Goal: Task Accomplishment & Management: Manage account settings

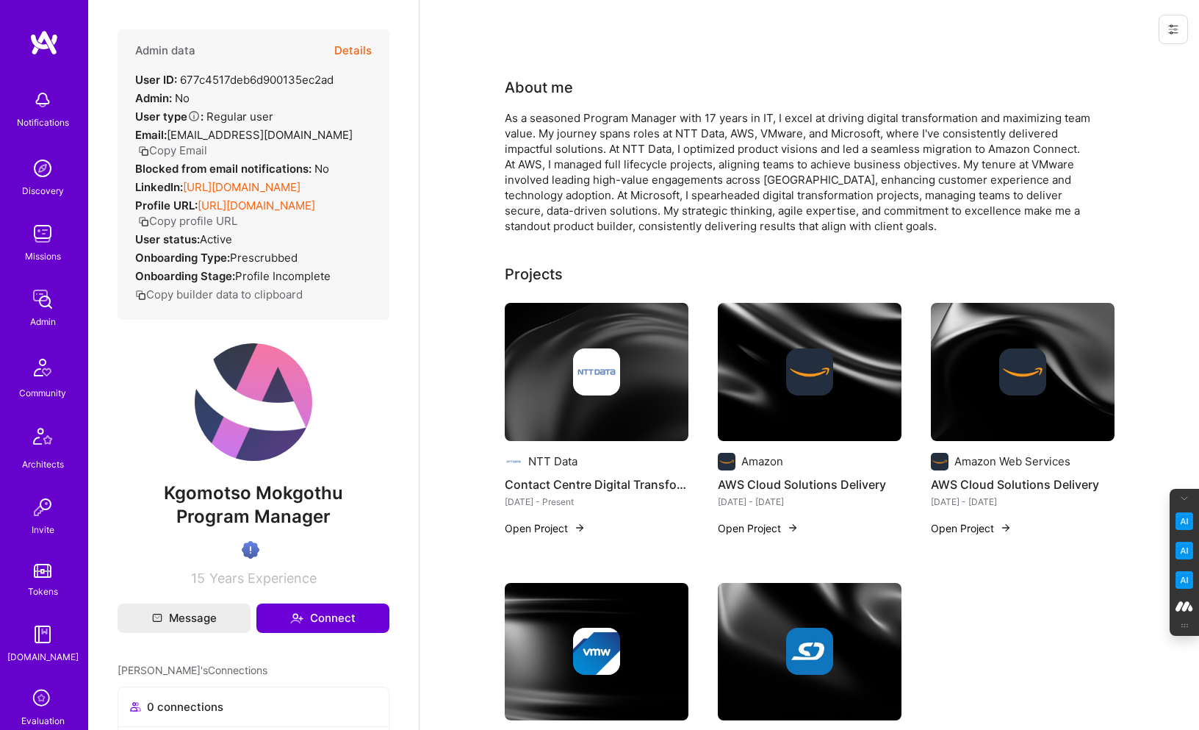
click at [368, 47] on button "Details" at bounding box center [352, 50] width 37 height 43
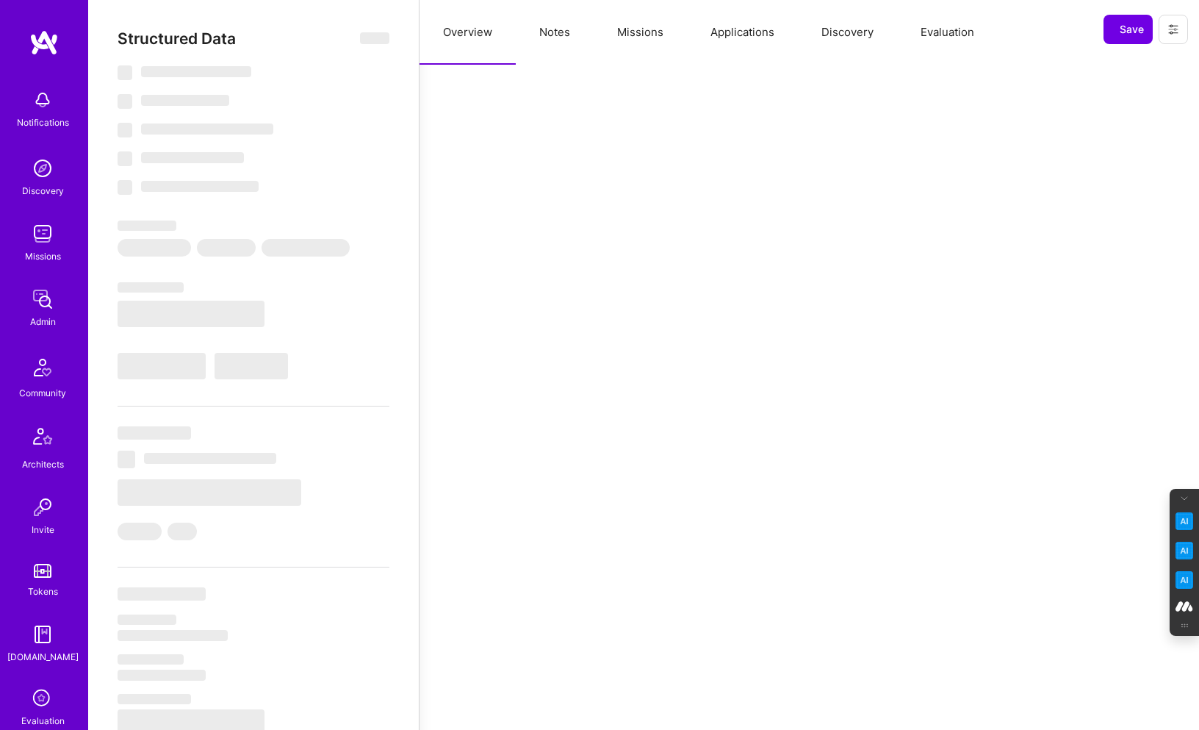
select select "Verified"
select select "ZA"
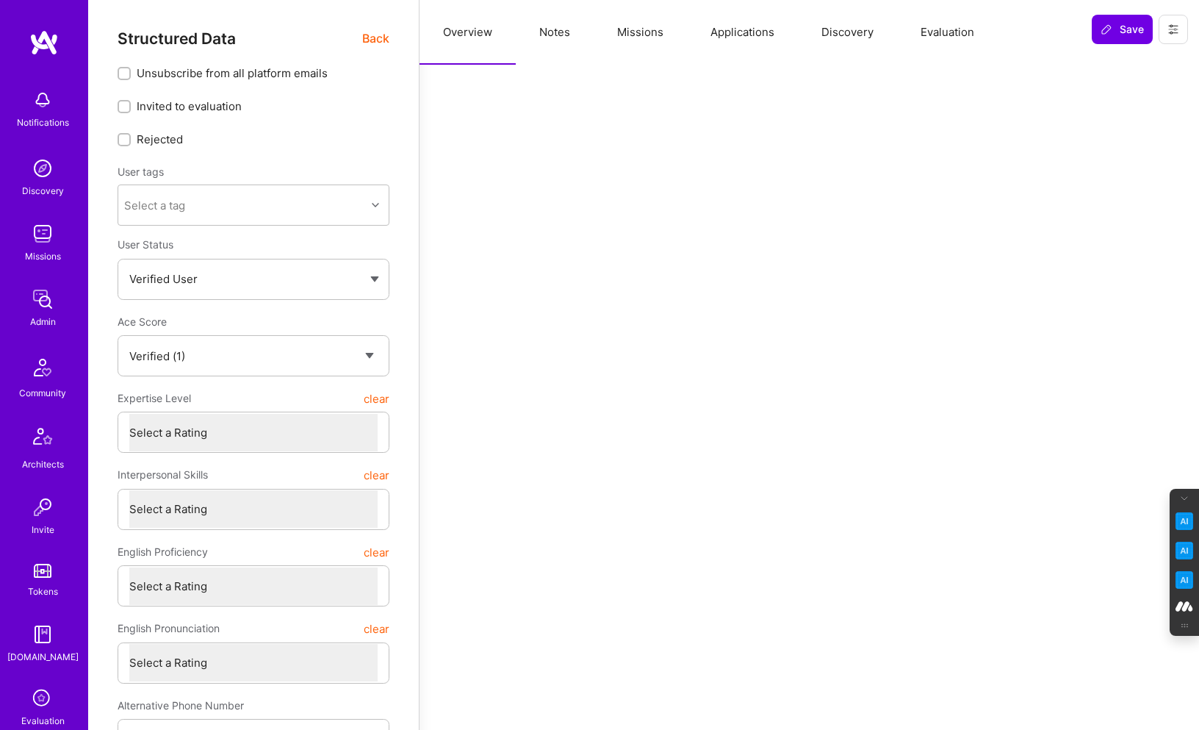
click at [938, 35] on button "Evaluation" at bounding box center [947, 32] width 101 height 65
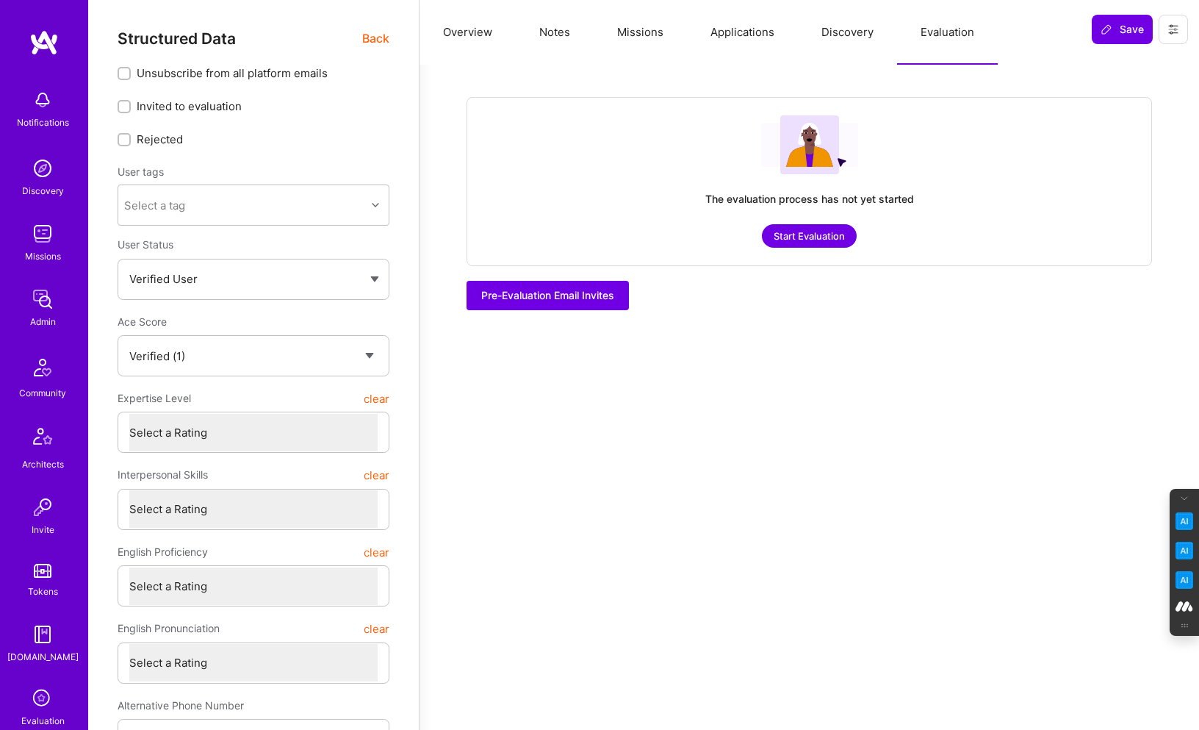
click at [794, 232] on button "Start Evaluation" at bounding box center [809, 236] width 95 height 24
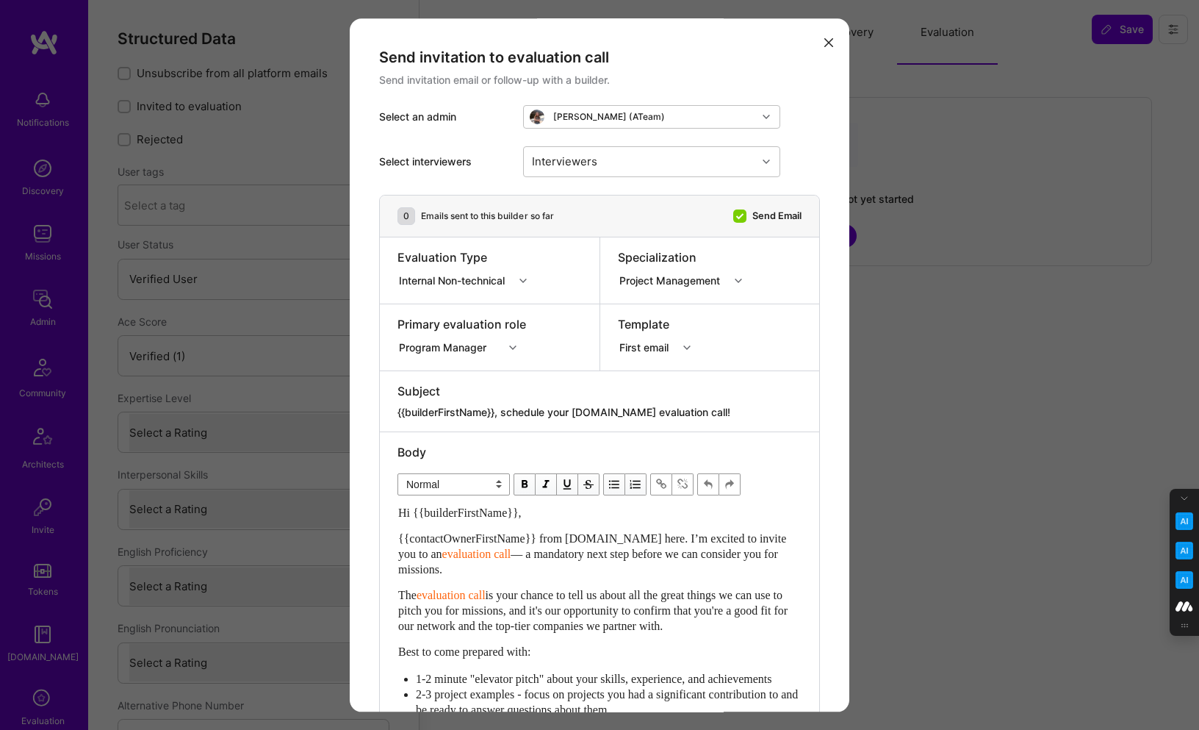
click at [518, 279] on div "modal" at bounding box center [525, 280] width 23 height 19
click at [450, 302] on div "Selection Team" at bounding box center [467, 308] width 139 height 27
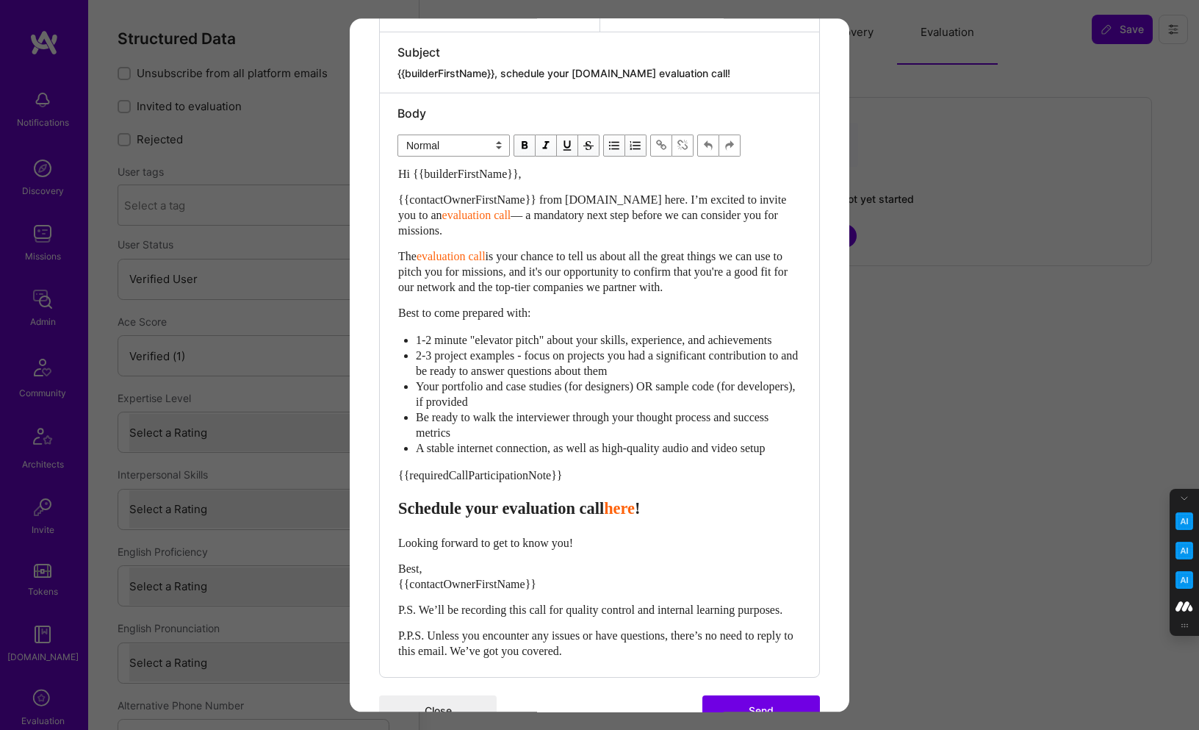
scroll to position [412, 0]
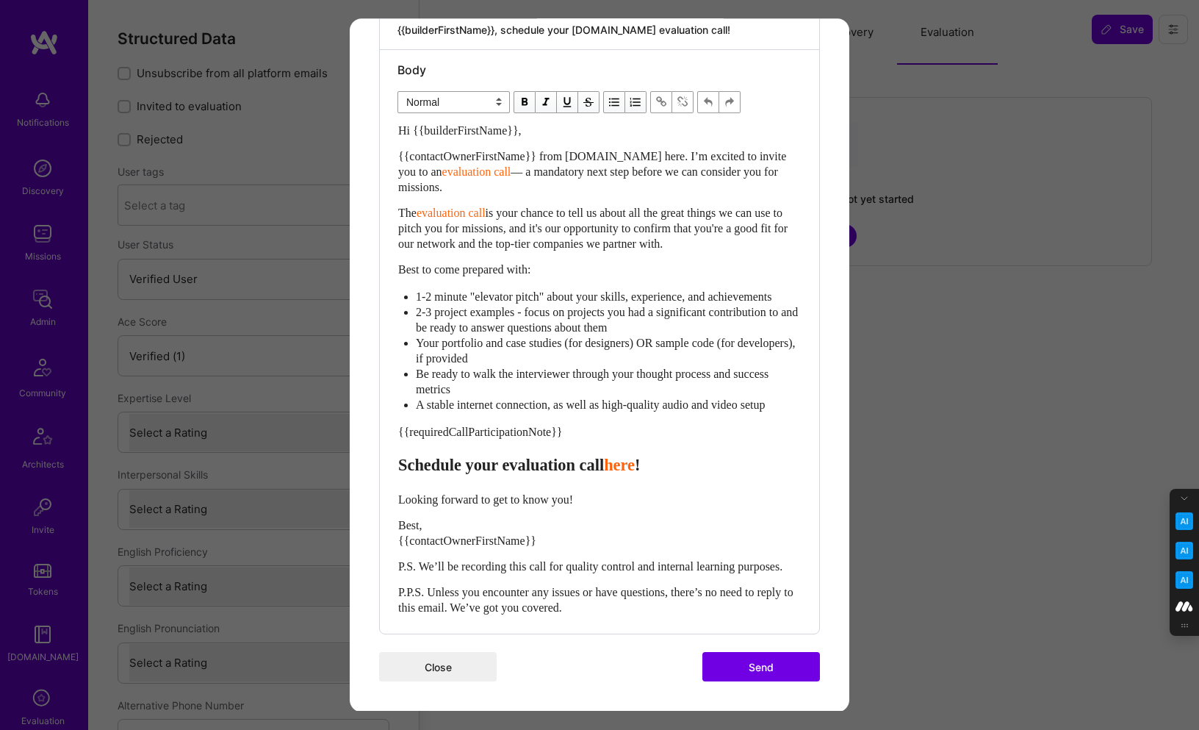
click at [765, 669] on button "Send" at bounding box center [762, 666] width 118 height 29
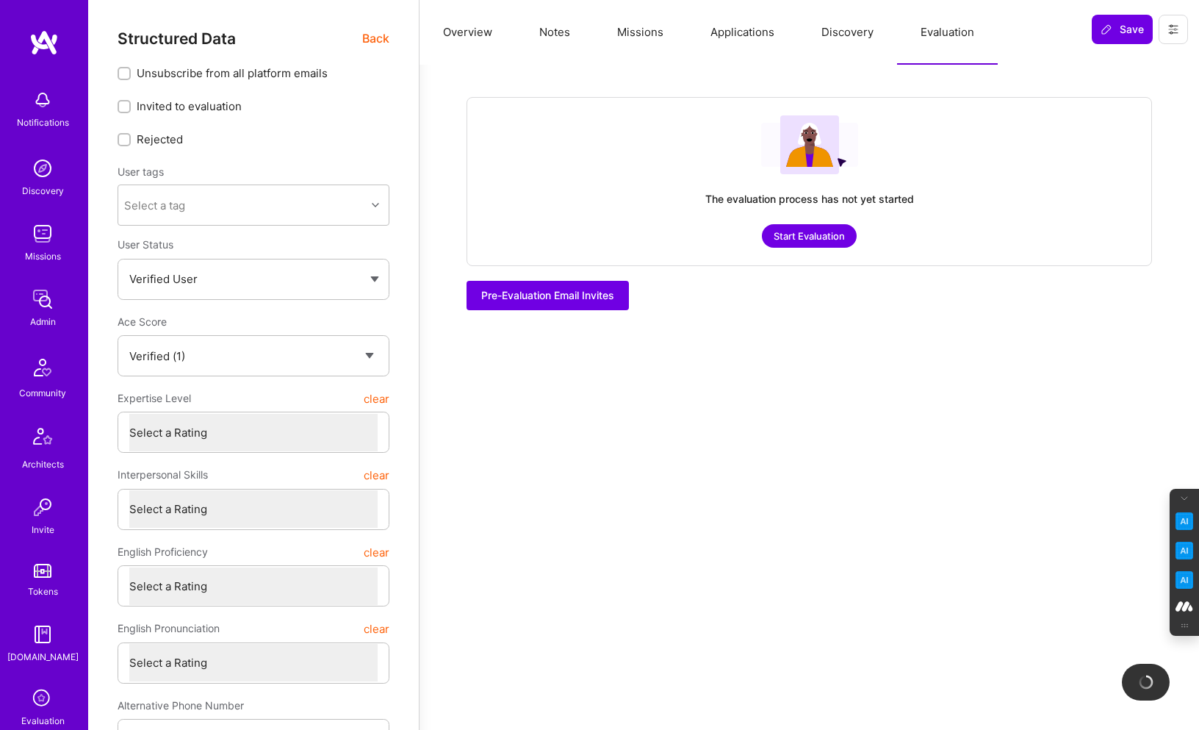
checkbox input "true"
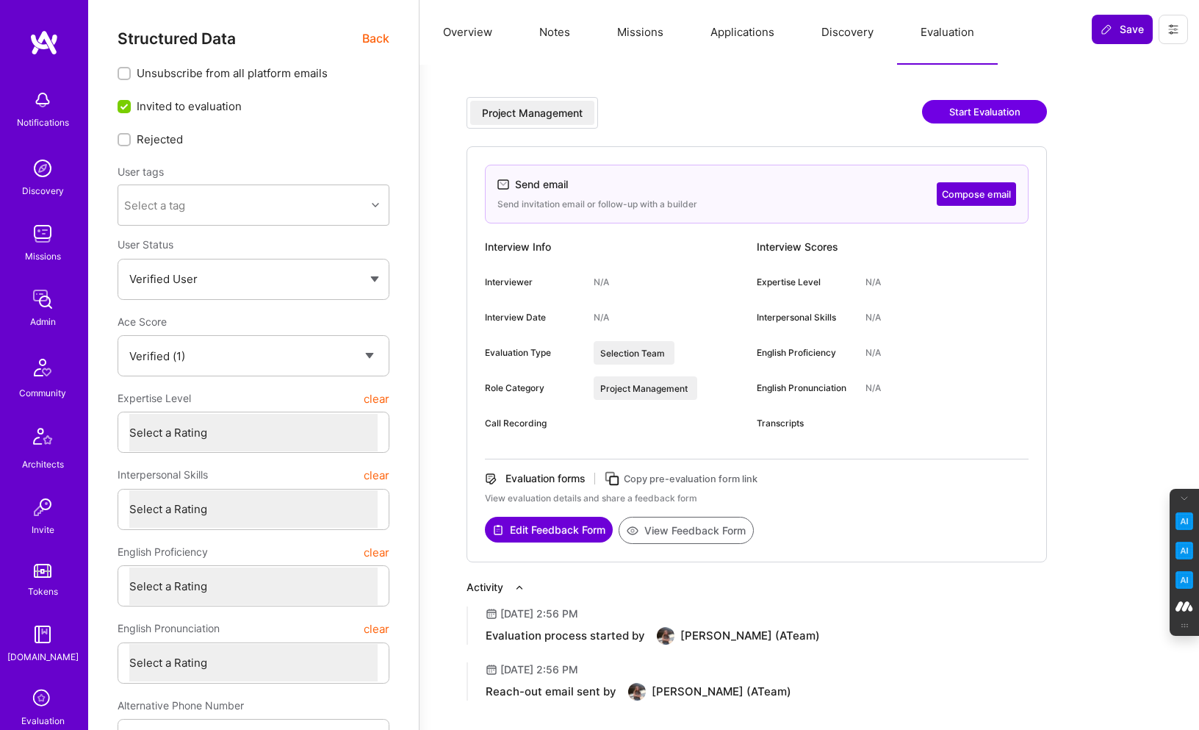
click at [1121, 32] on span "Save" at bounding box center [1122, 29] width 43 height 15
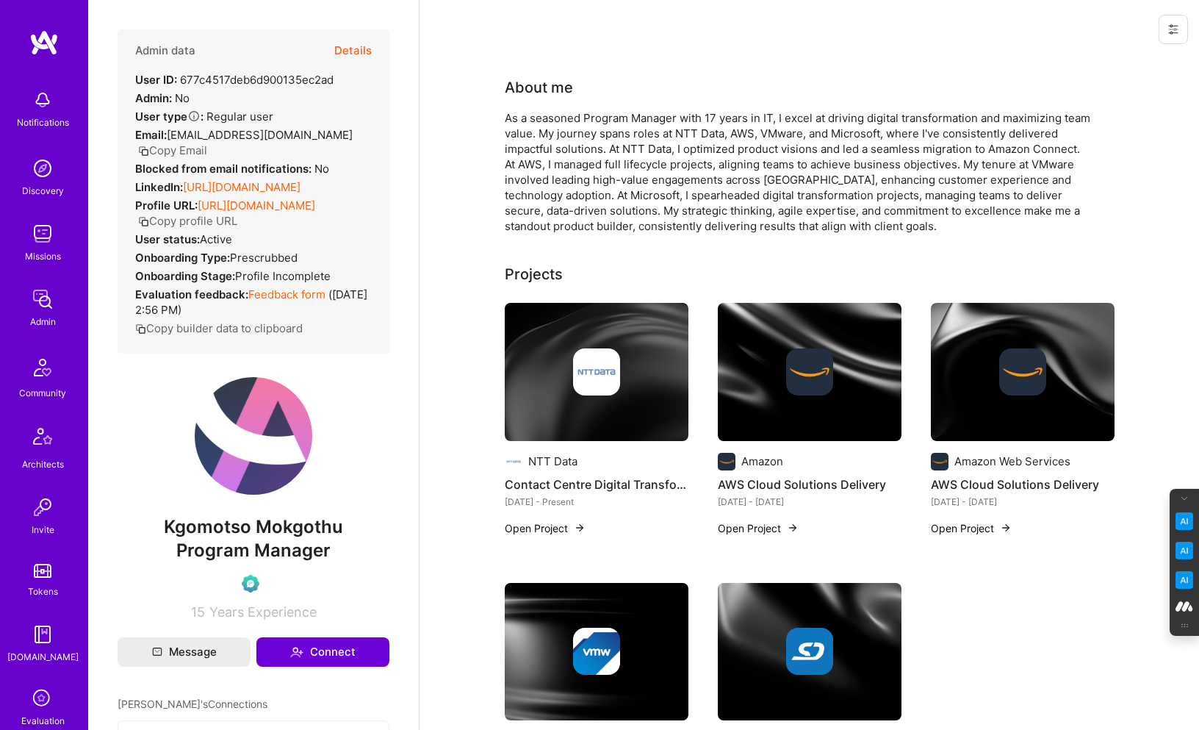
click at [357, 49] on button "Details" at bounding box center [352, 50] width 37 height 43
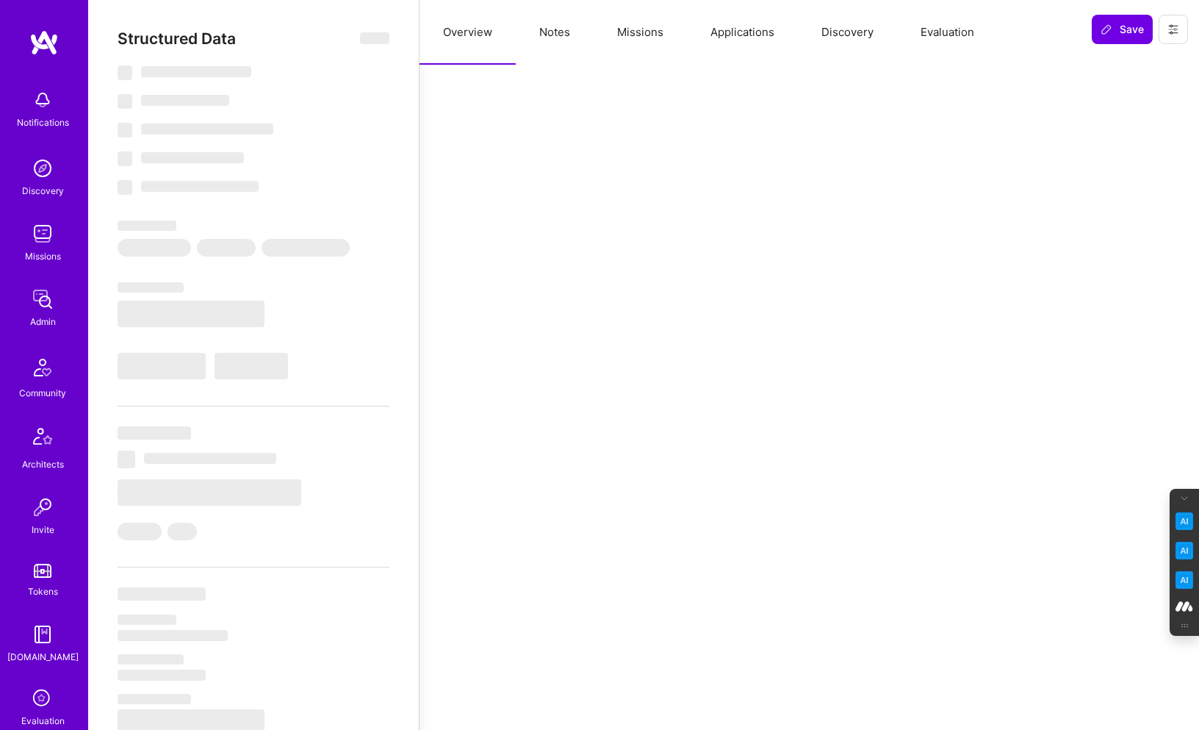
select select "Verified"
select select "ZA"
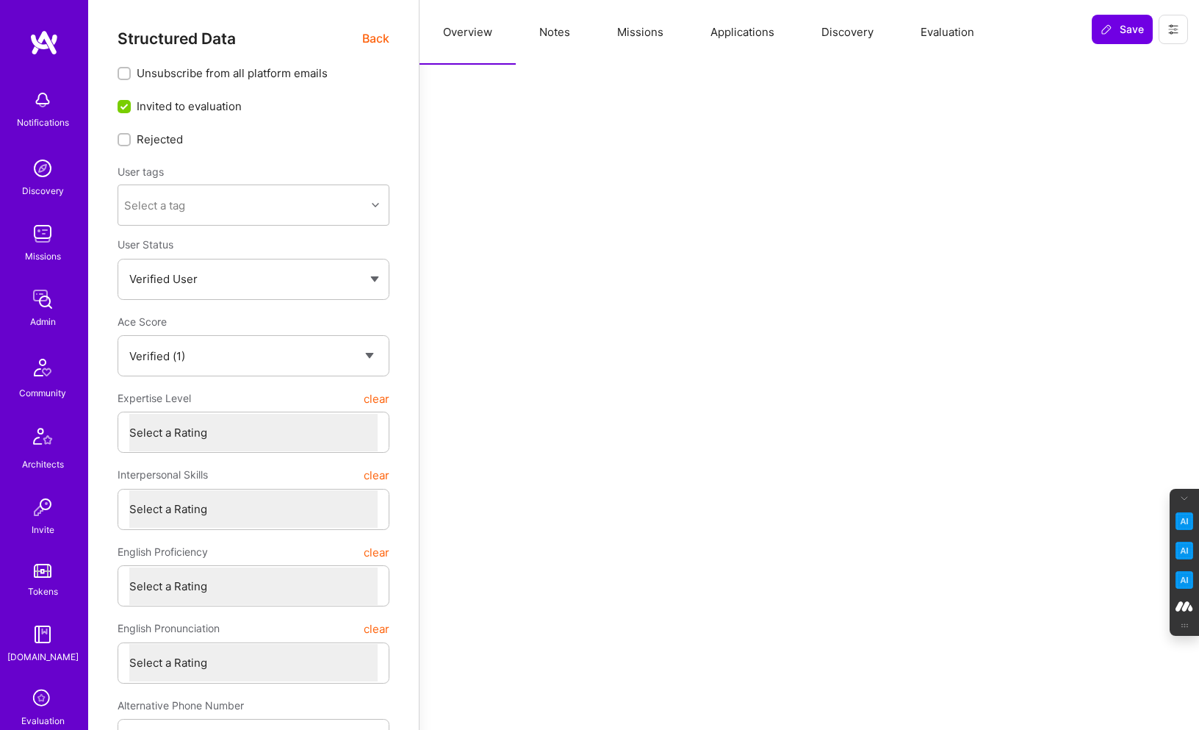
click at [949, 37] on button "Evaluation" at bounding box center [947, 32] width 101 height 65
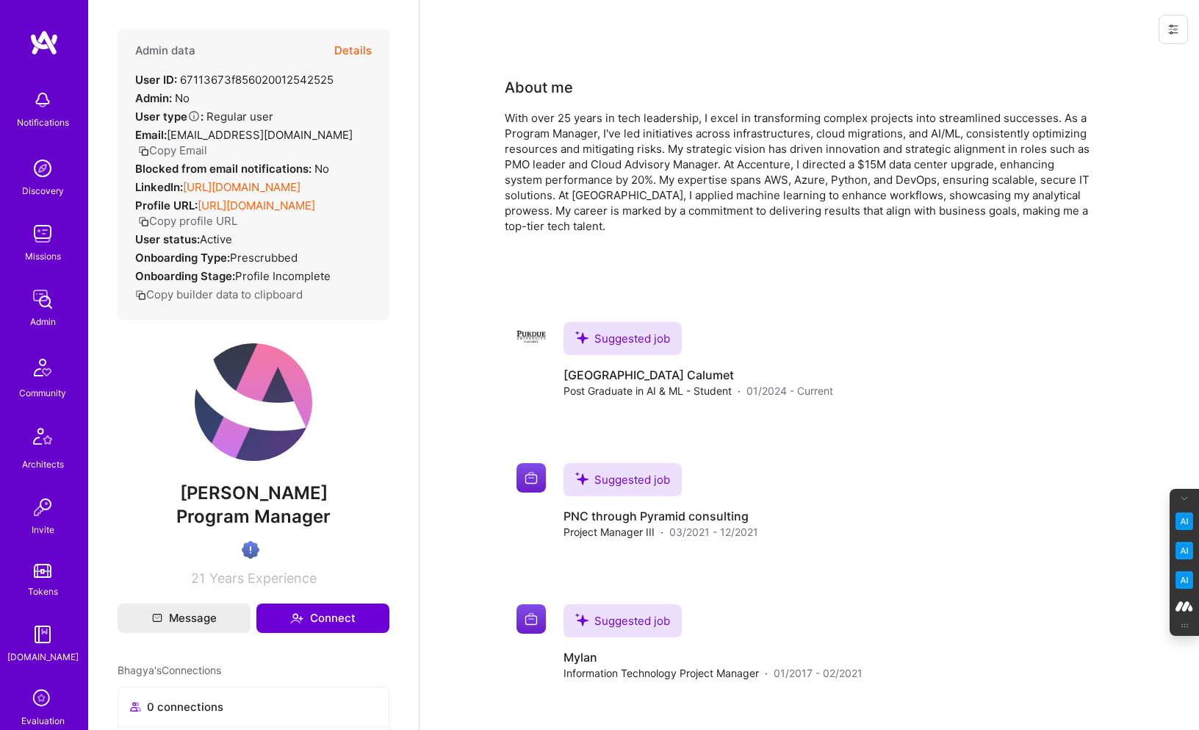
click at [361, 49] on button "Details" at bounding box center [352, 50] width 37 height 43
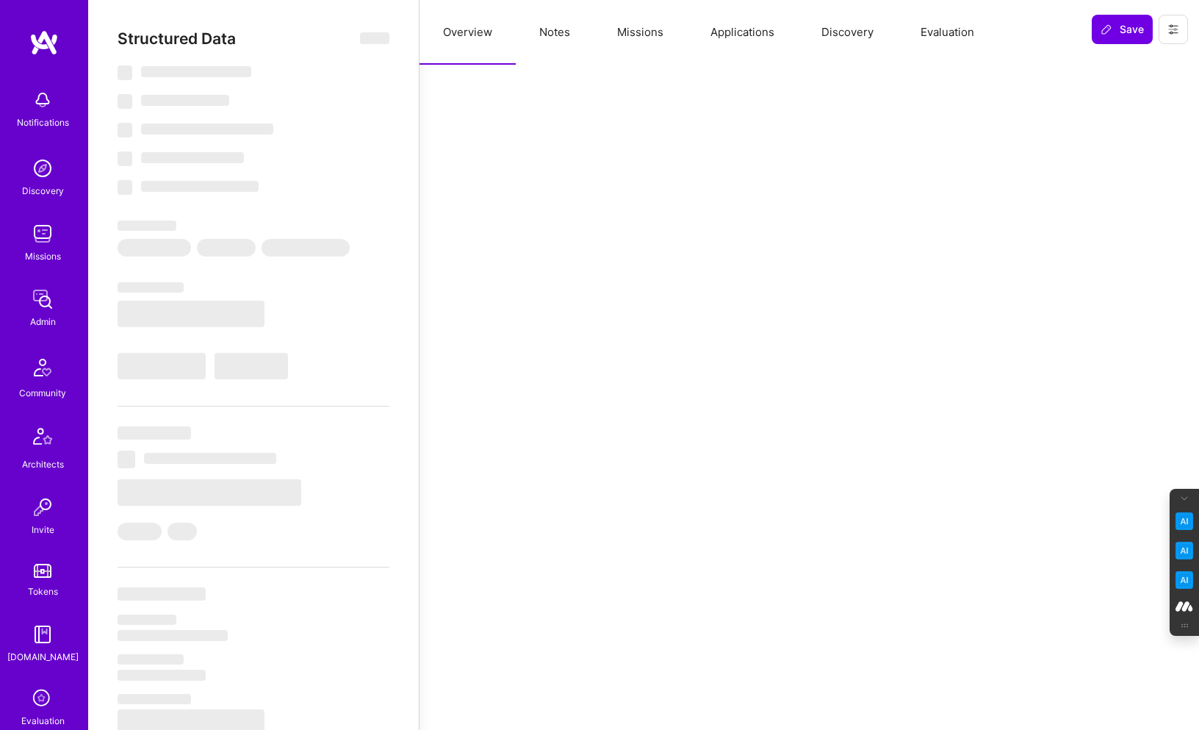
select select "Verified"
select select "US"
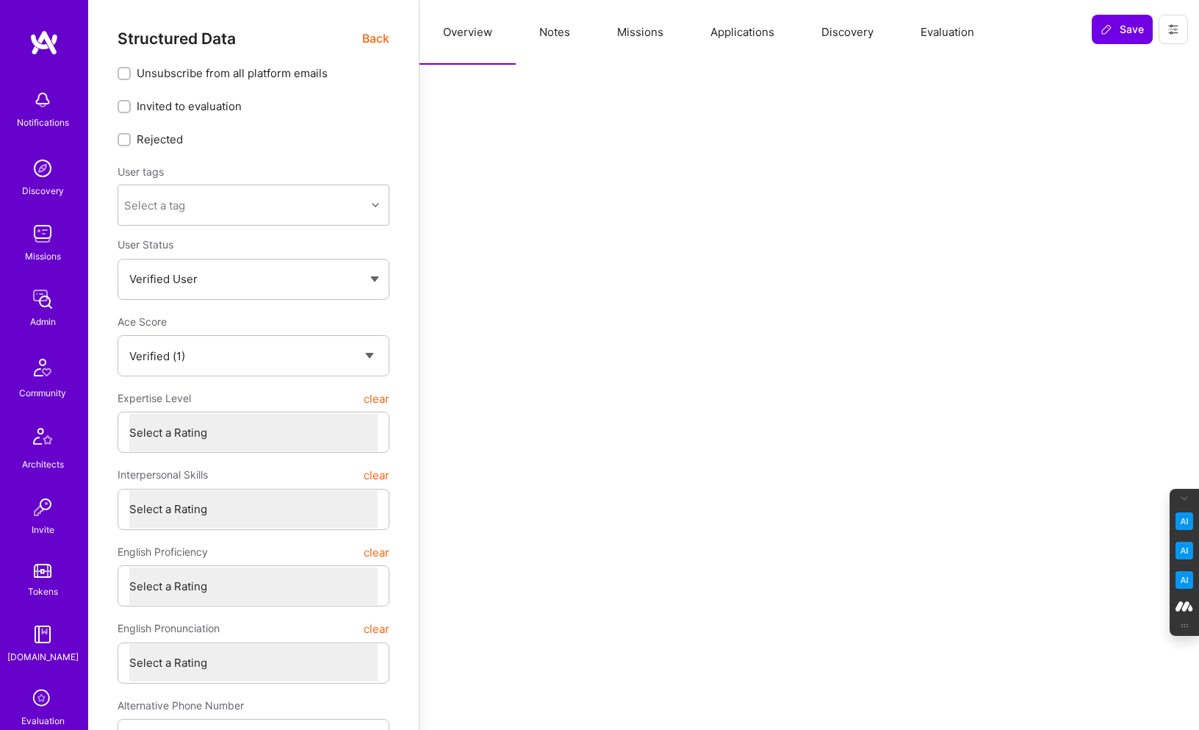
click at [946, 32] on button "Evaluation" at bounding box center [947, 32] width 101 height 65
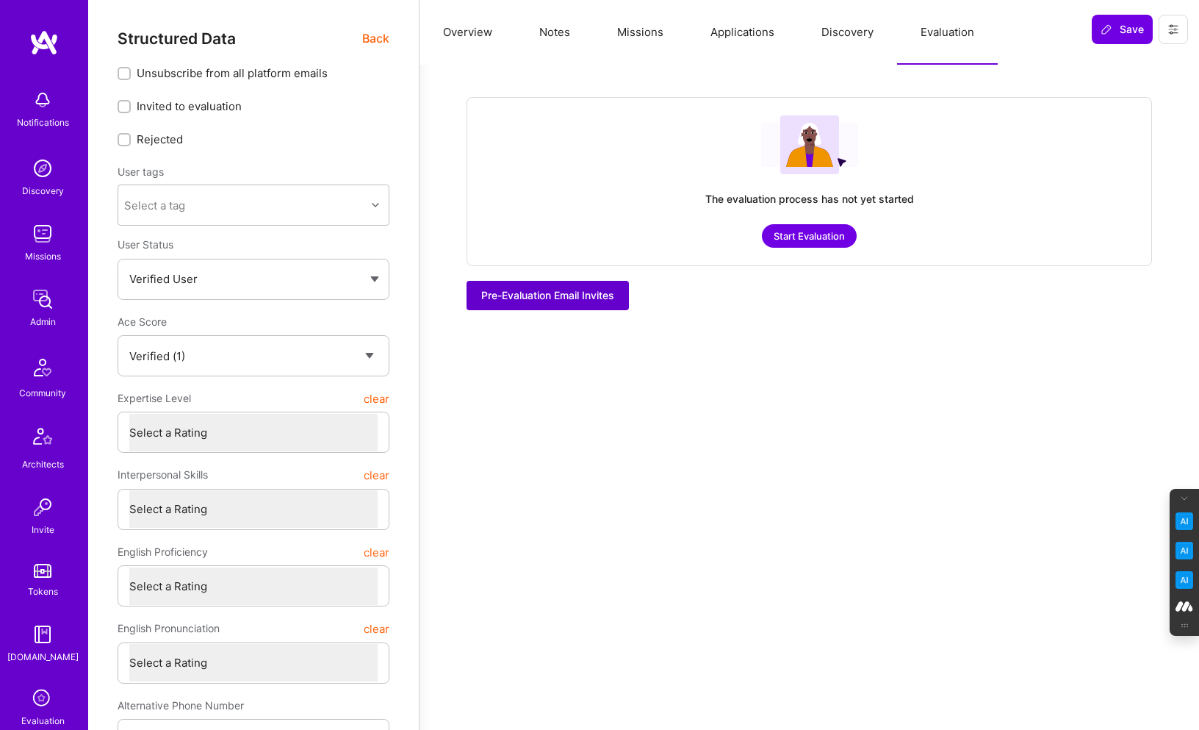
click at [588, 298] on span "Pre-Evaluation Email Invites" at bounding box center [547, 295] width 133 height 15
click at [805, 231] on button "Start Evaluation" at bounding box center [809, 236] width 95 height 24
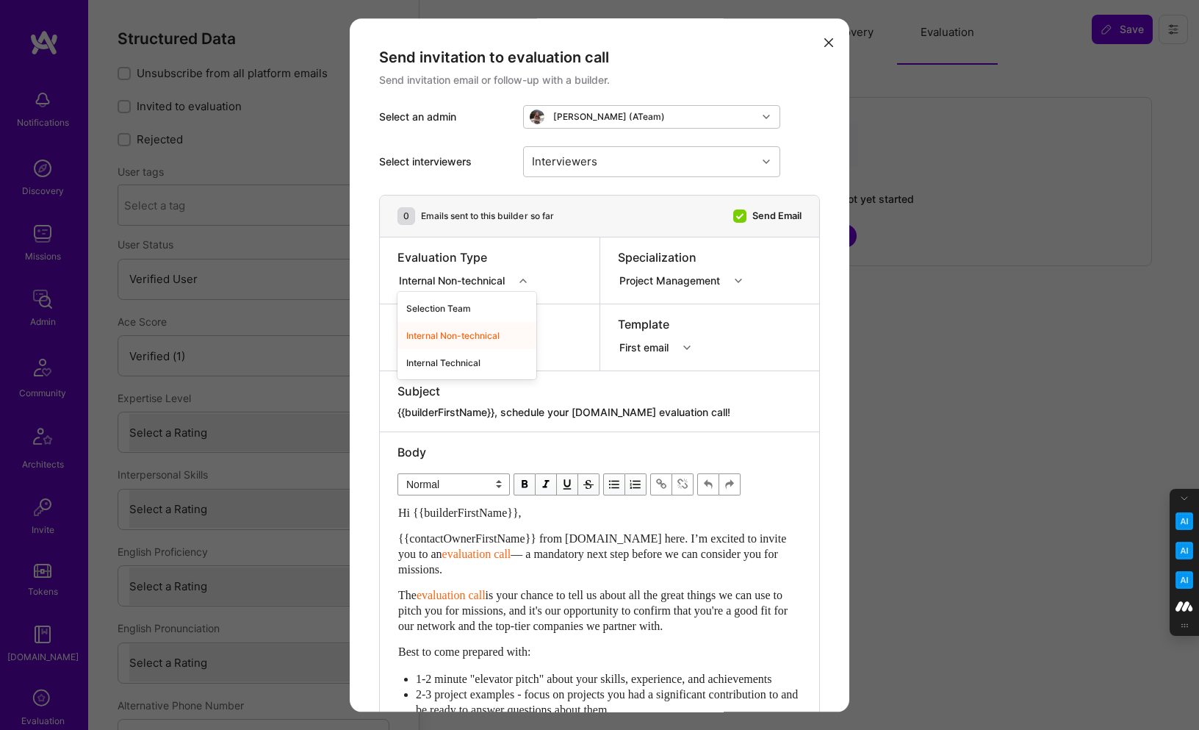
click at [527, 278] on icon "modal" at bounding box center [523, 280] width 7 height 7
click at [464, 308] on div "Selection Team" at bounding box center [467, 308] width 139 height 27
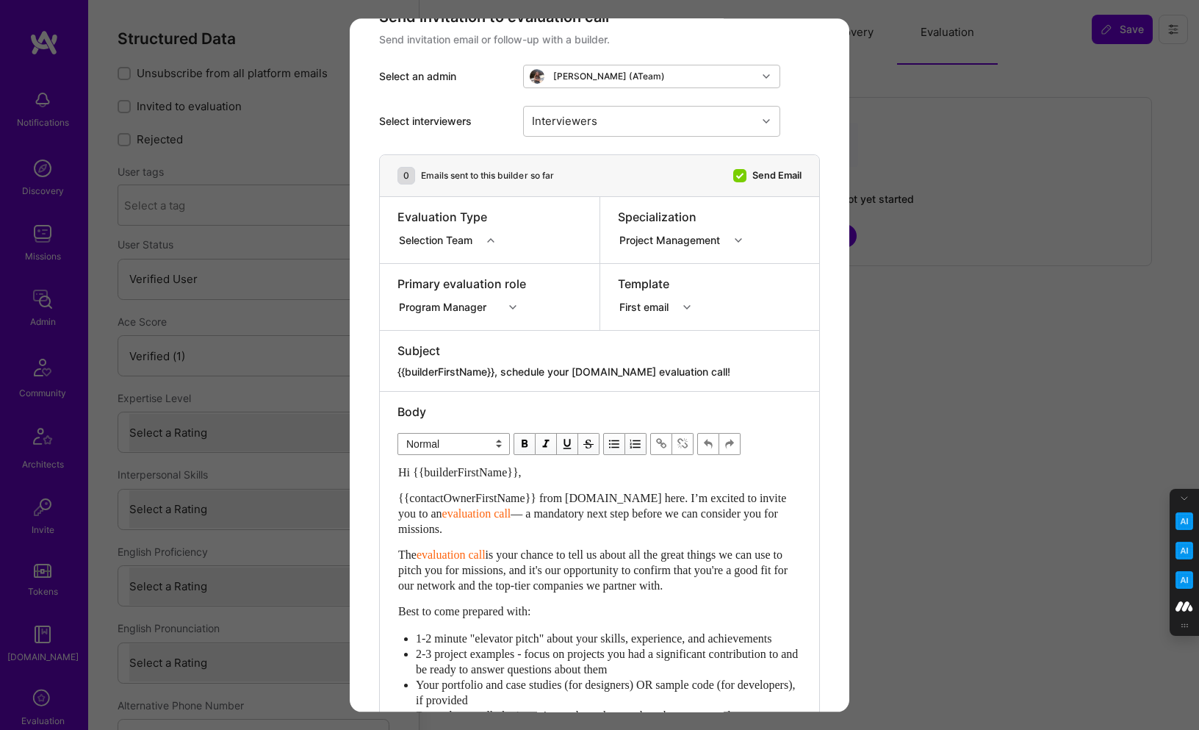
scroll to position [412, 0]
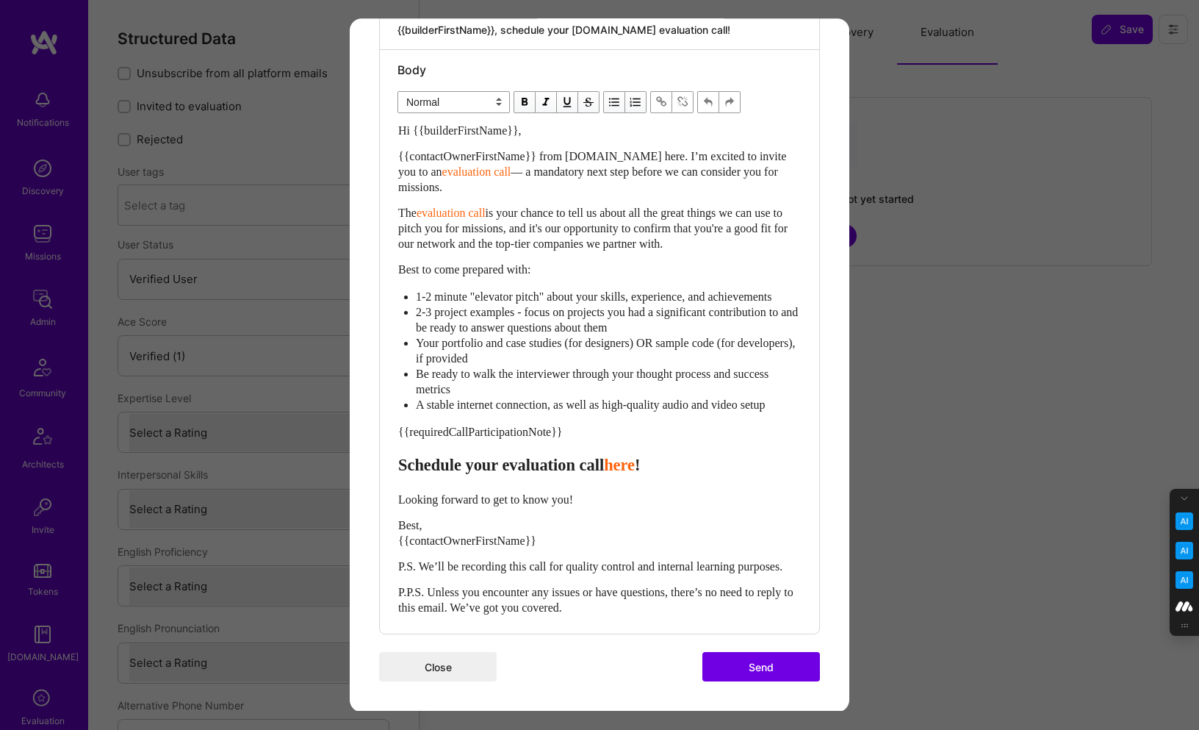
click at [766, 661] on button "Send" at bounding box center [762, 666] width 118 height 29
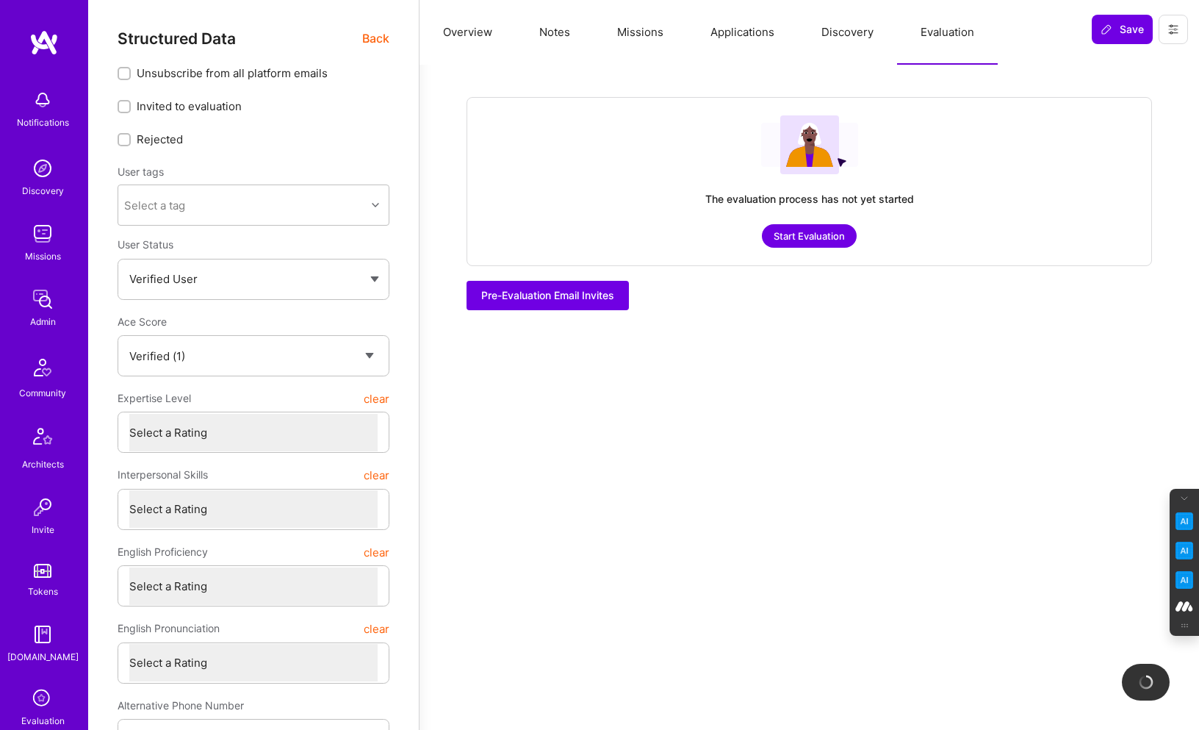
checkbox input "true"
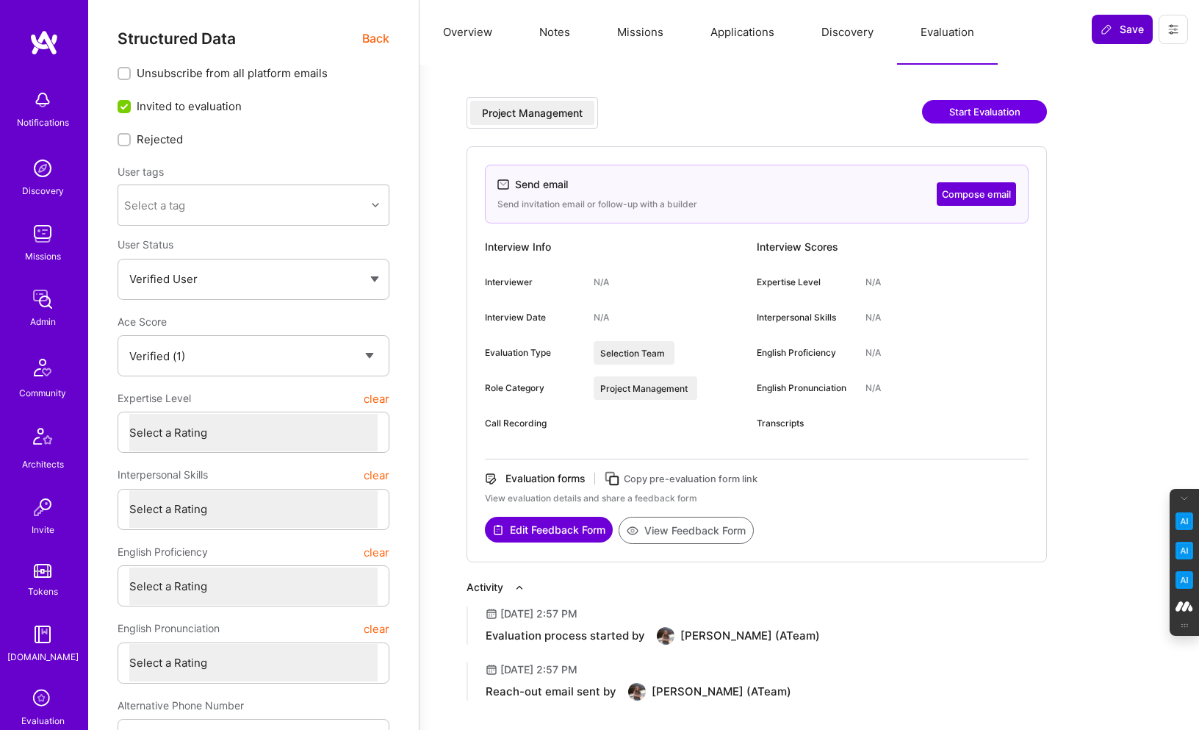
click at [1121, 30] on span "Save" at bounding box center [1122, 29] width 43 height 15
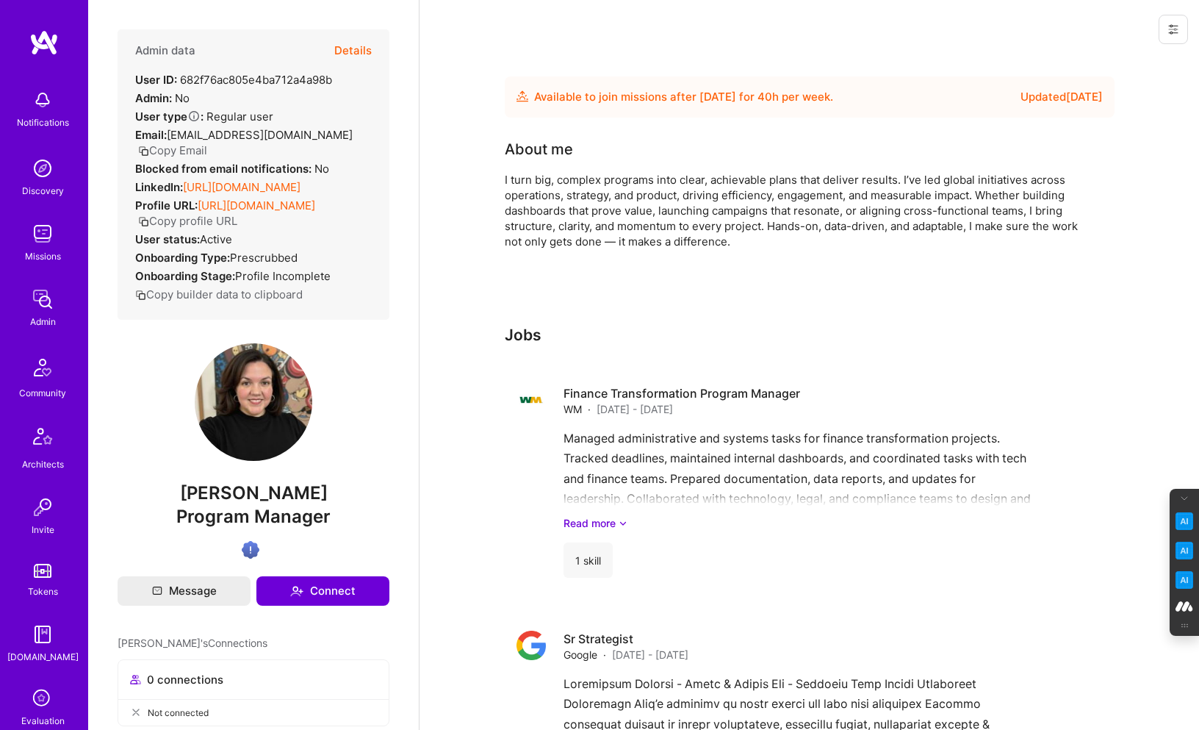
click at [360, 43] on button "Details" at bounding box center [352, 50] width 37 height 43
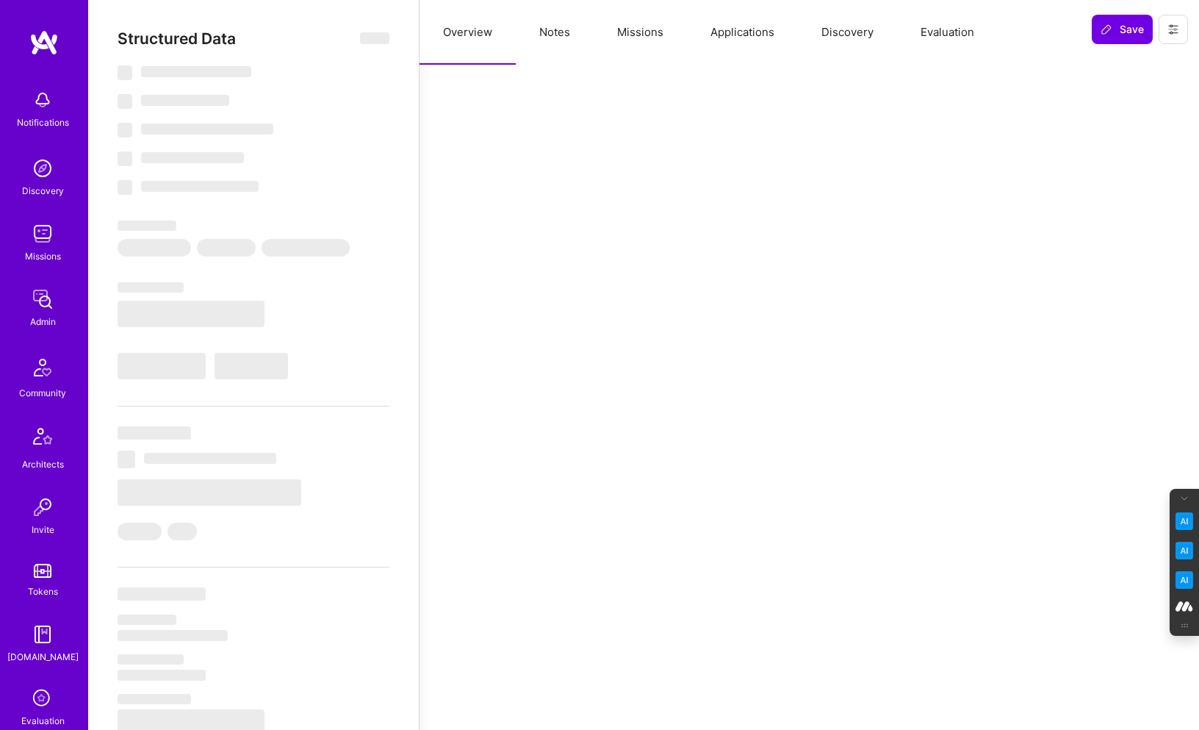
select select "Future Date"
select select "Verified"
select select "US"
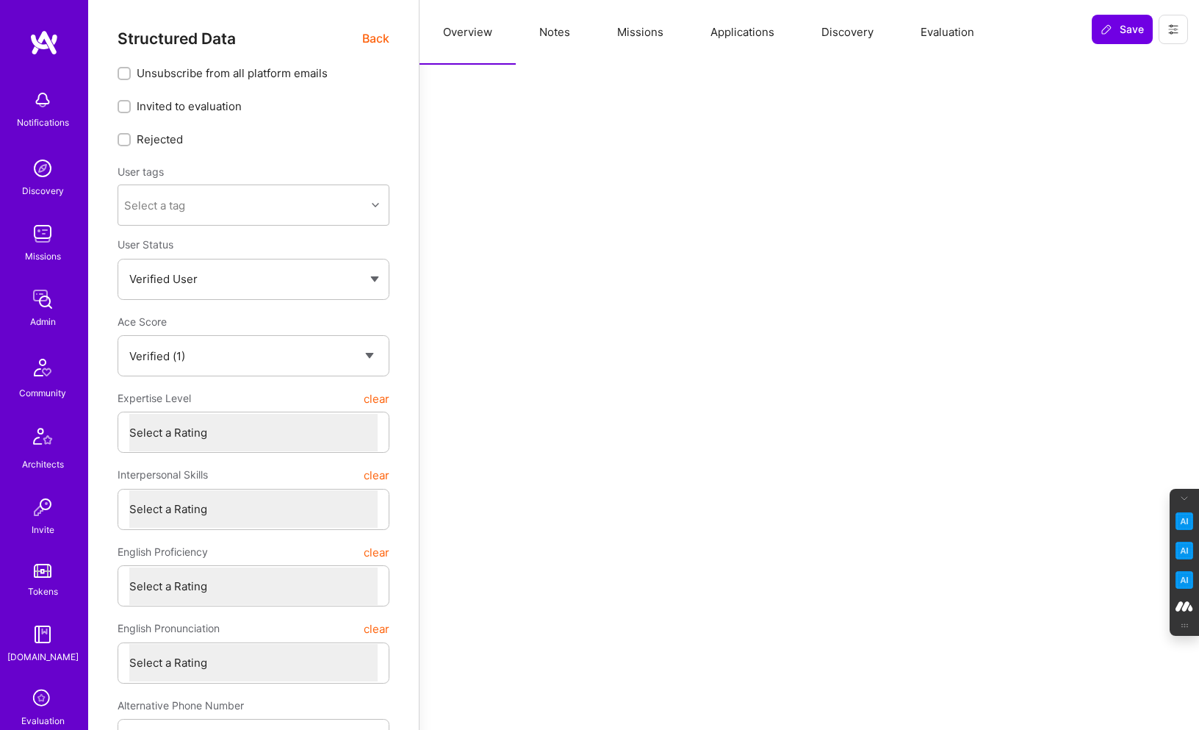
click at [955, 35] on button "Evaluation" at bounding box center [947, 32] width 101 height 65
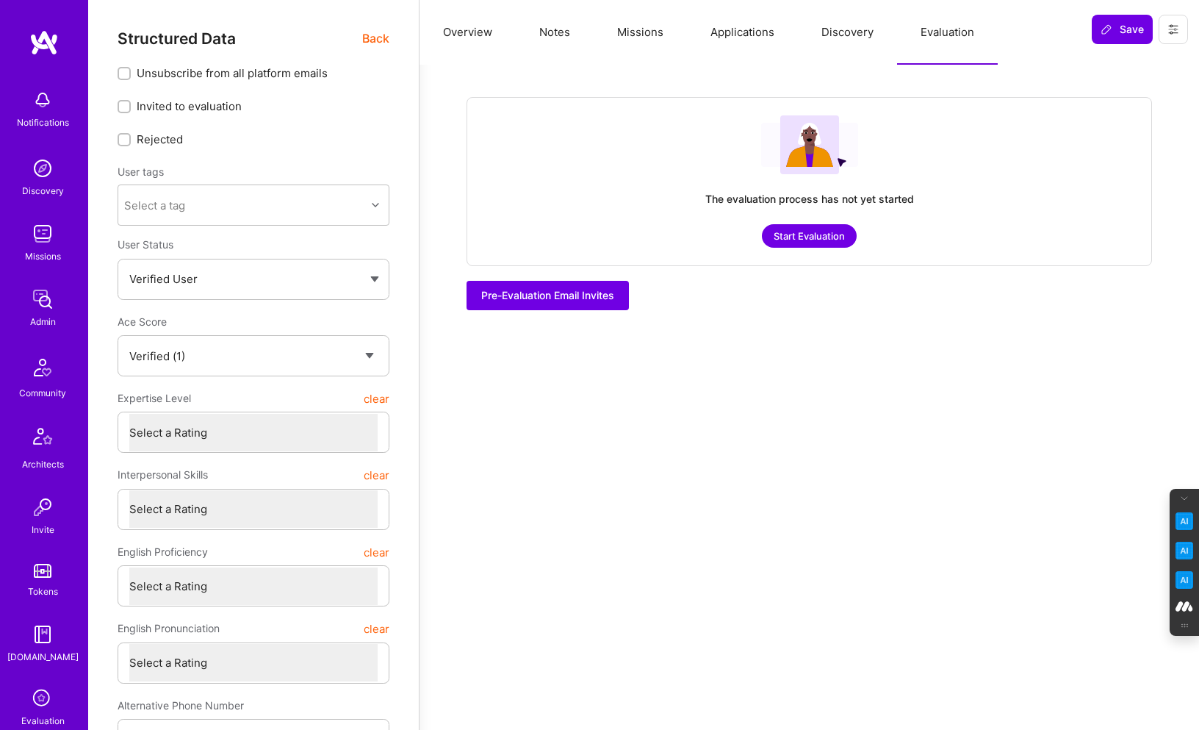
click at [794, 233] on button "Start Evaluation" at bounding box center [809, 236] width 95 height 24
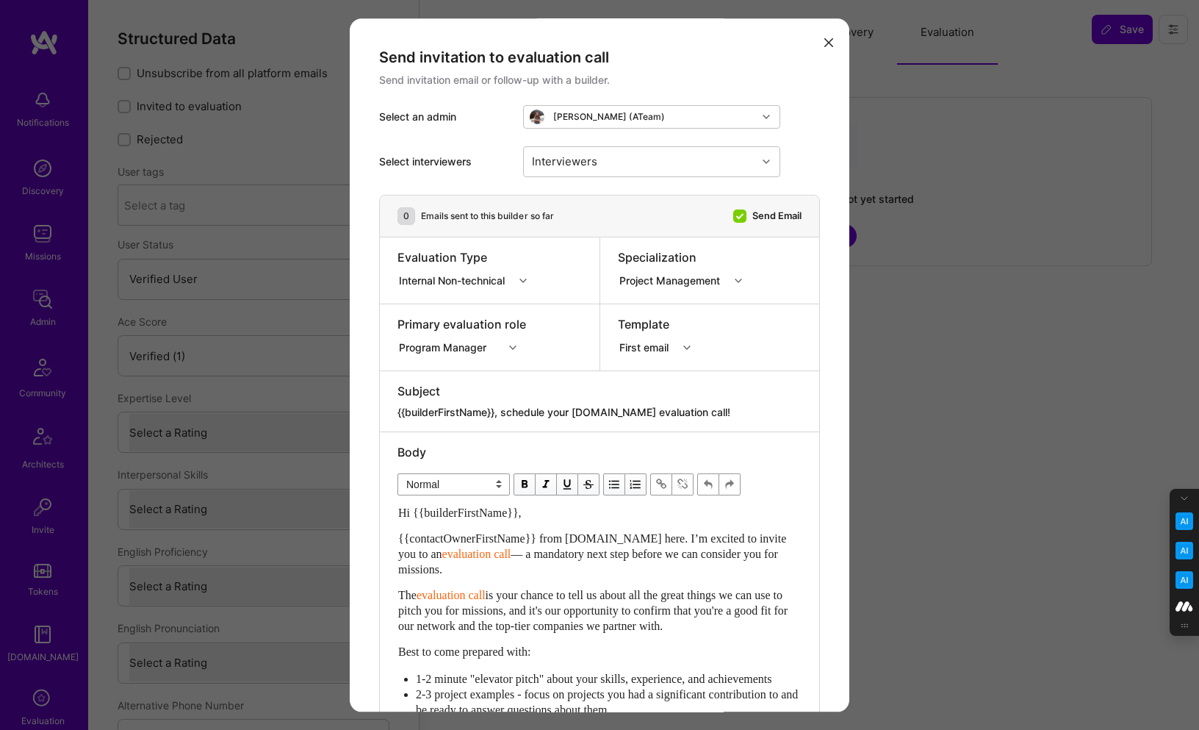
click at [527, 280] on icon "modal" at bounding box center [523, 280] width 7 height 7
click at [472, 304] on div "Selection Team" at bounding box center [467, 308] width 139 height 27
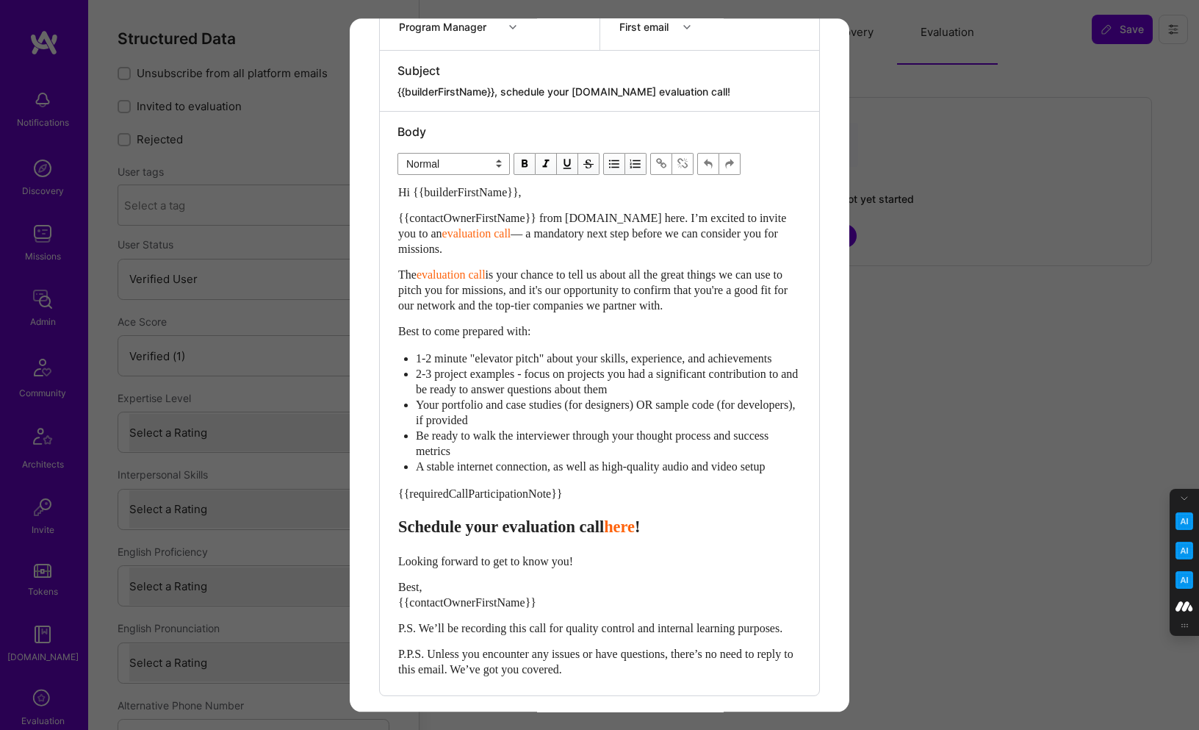
scroll to position [412, 0]
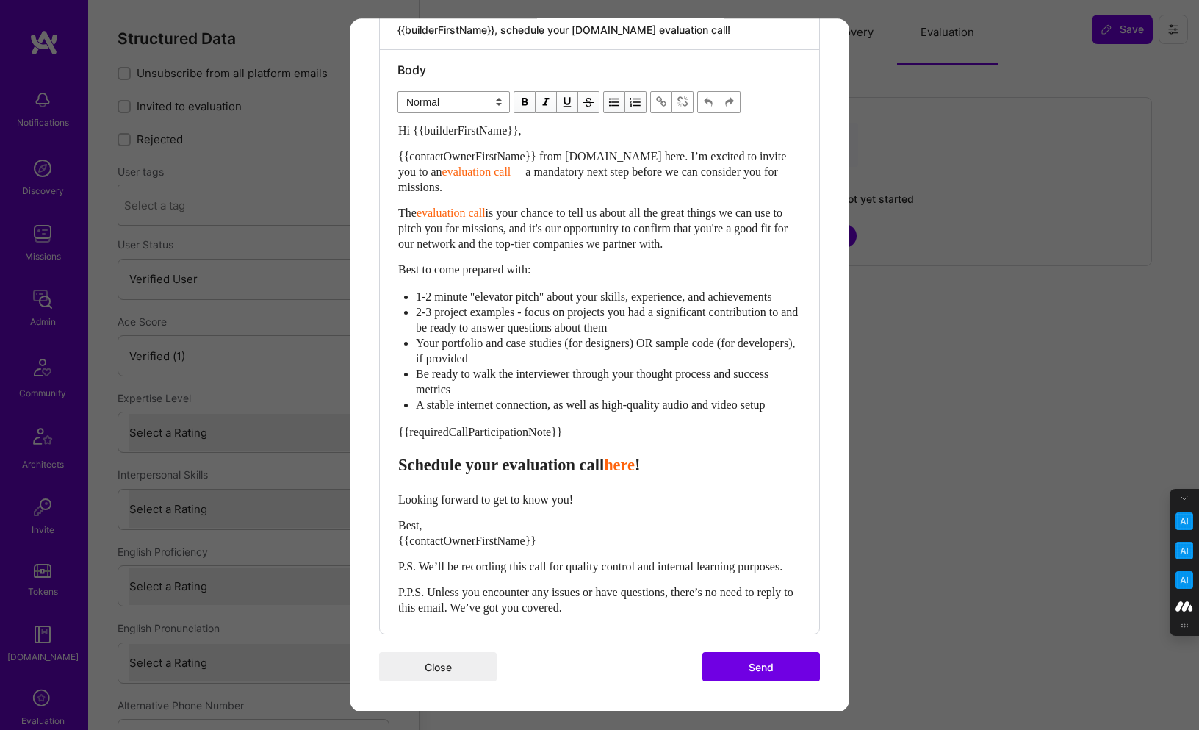
click at [749, 667] on button "Send" at bounding box center [762, 666] width 118 height 29
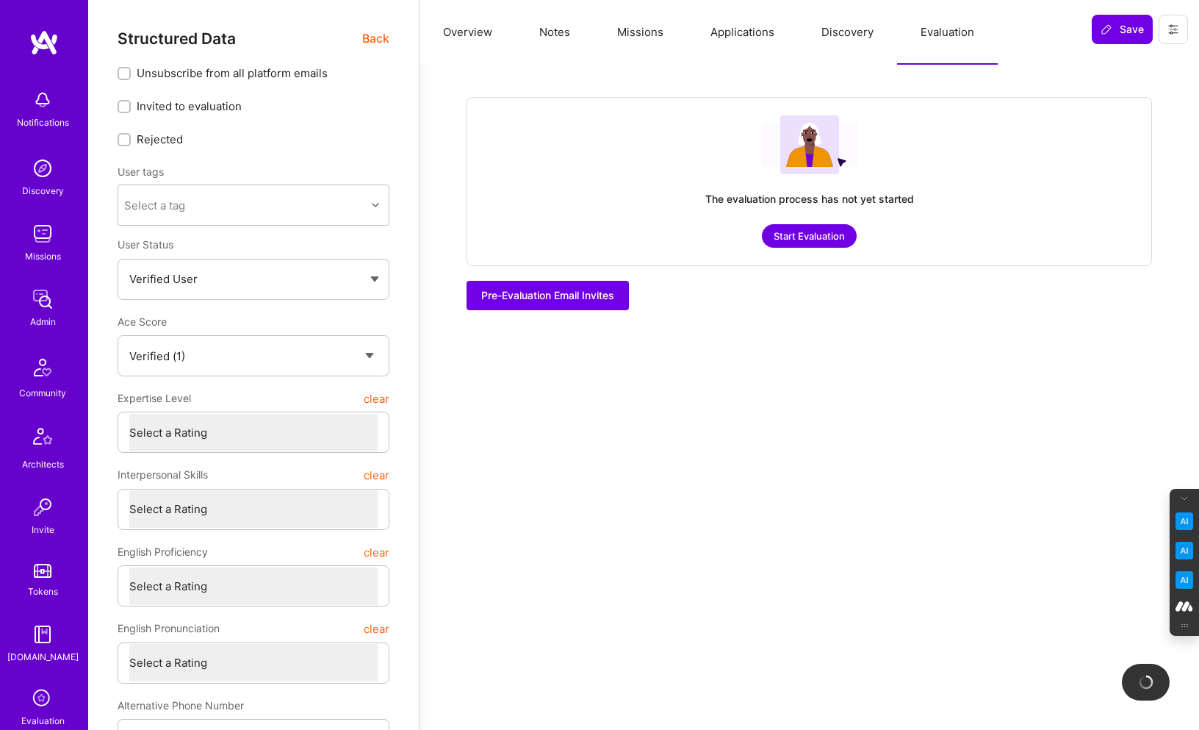
checkbox input "true"
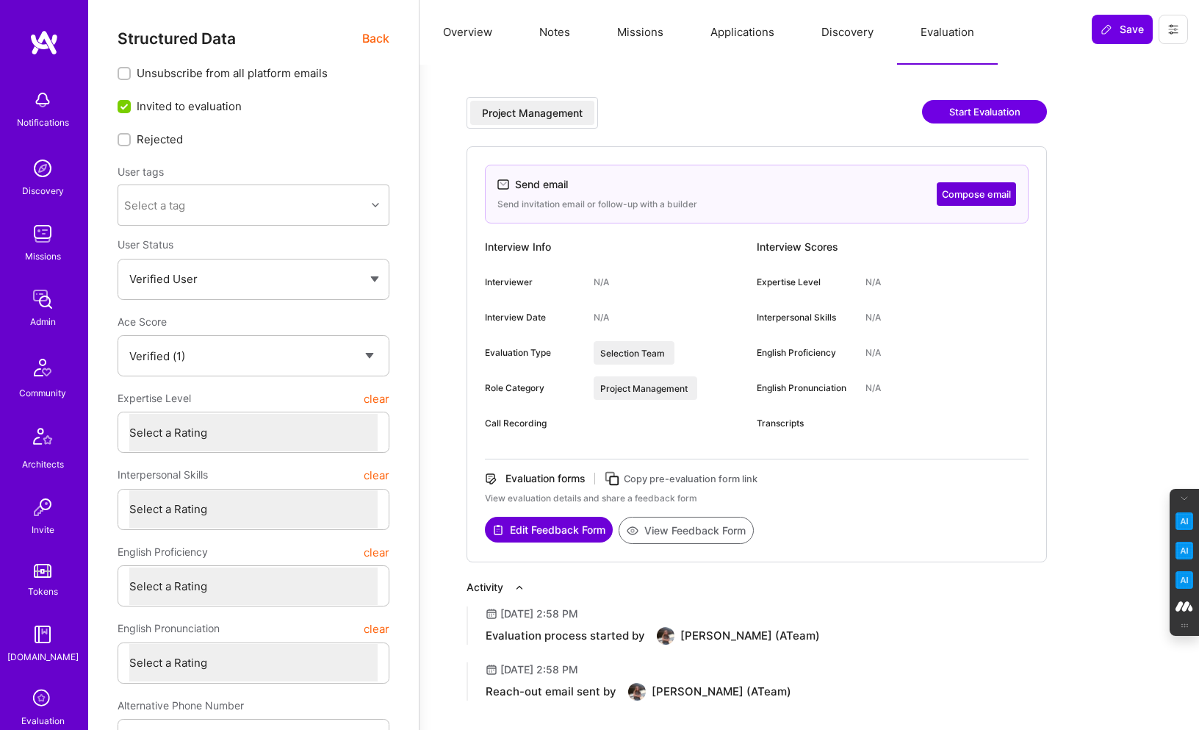
click at [619, 481] on icon at bounding box center [612, 478] width 17 height 17
click at [1175, 17] on button at bounding box center [1173, 29] width 29 height 29
click at [1107, 60] on button "Login as [PERSON_NAME]" at bounding box center [1110, 62] width 155 height 37
